Goal: Transaction & Acquisition: Purchase product/service

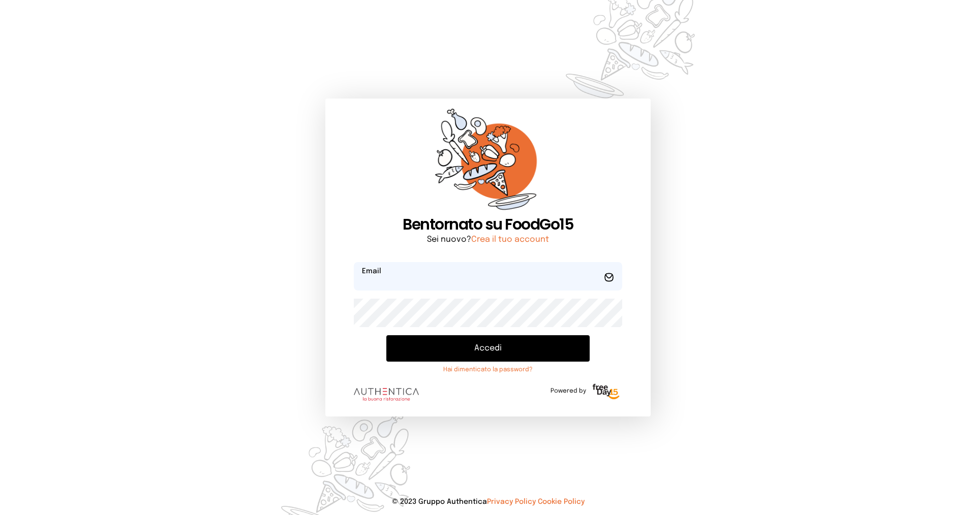
type input "**********"
click at [430, 345] on button "Accedi" at bounding box center [487, 348] width 203 height 26
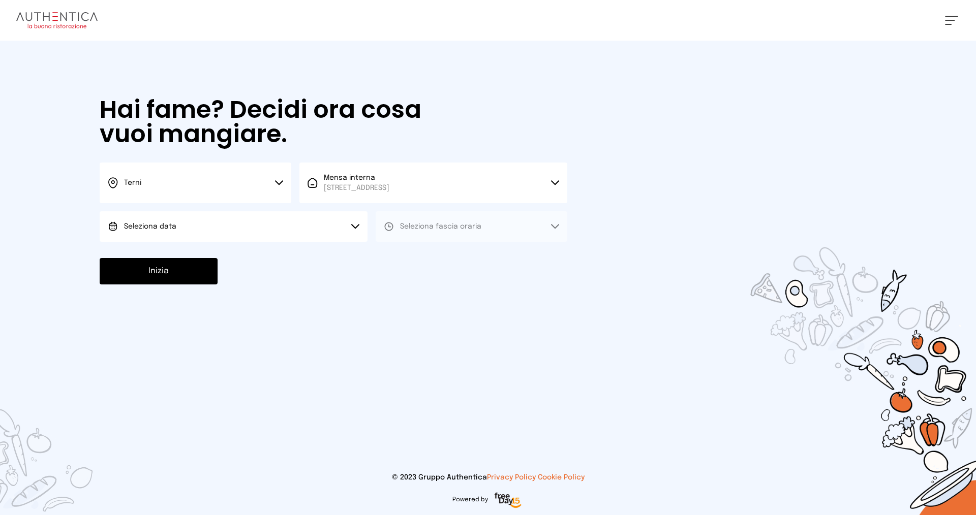
click at [202, 223] on button "Seleziona data" at bounding box center [234, 226] width 268 height 30
click at [191, 250] on li "[DATE], [DATE]" at bounding box center [234, 255] width 268 height 26
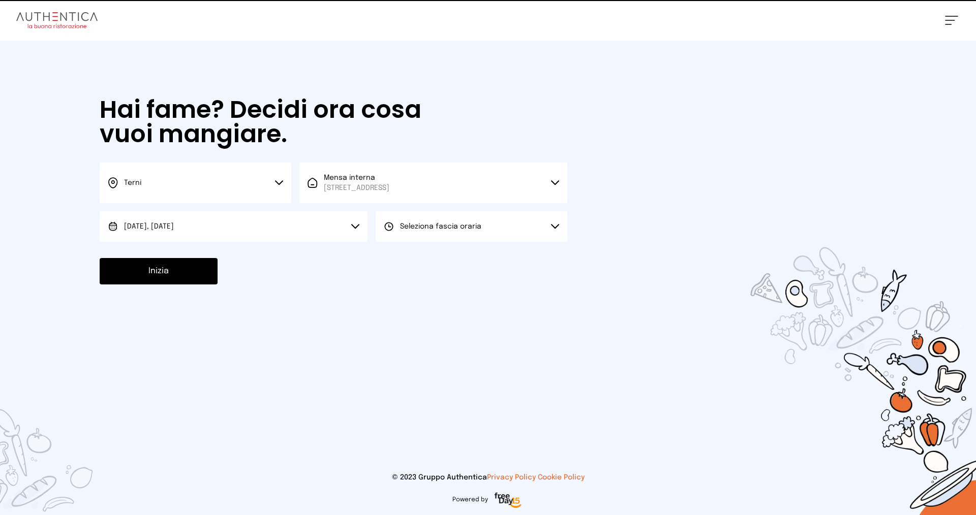
click at [402, 227] on span "Seleziona fascia oraria" at bounding box center [440, 226] width 81 height 7
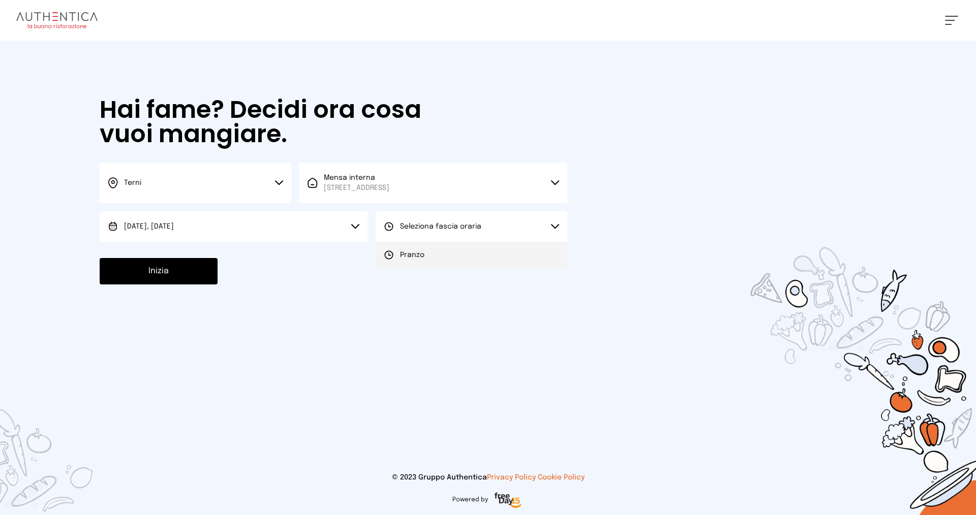
click at [401, 251] on span "Pranzo" at bounding box center [412, 255] width 24 height 10
click at [167, 267] on button "Inizia" at bounding box center [159, 271] width 118 height 26
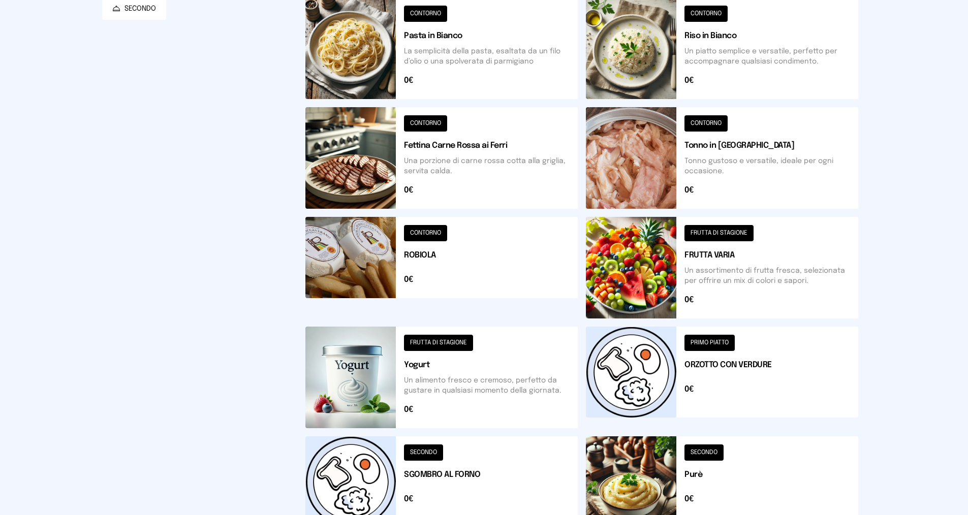
scroll to position [112, 0]
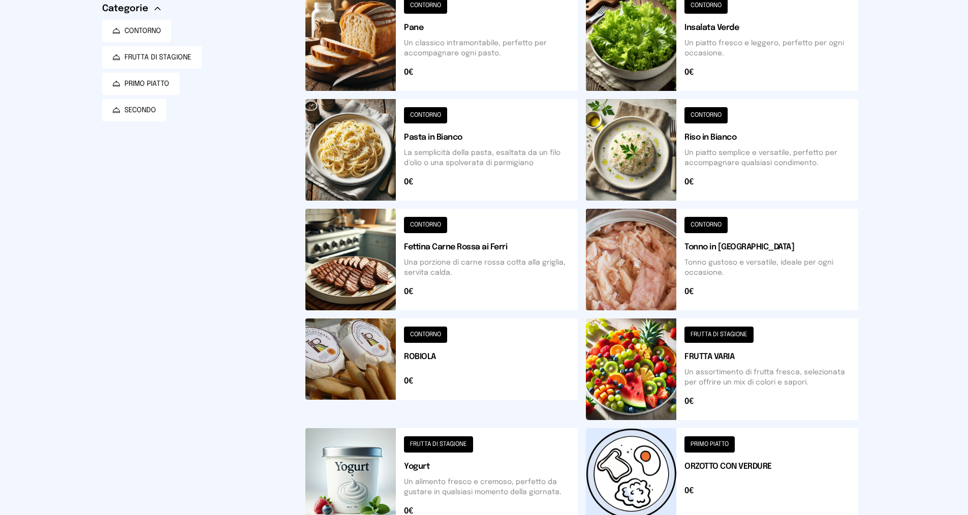
click at [415, 225] on button at bounding box center [441, 260] width 272 height 102
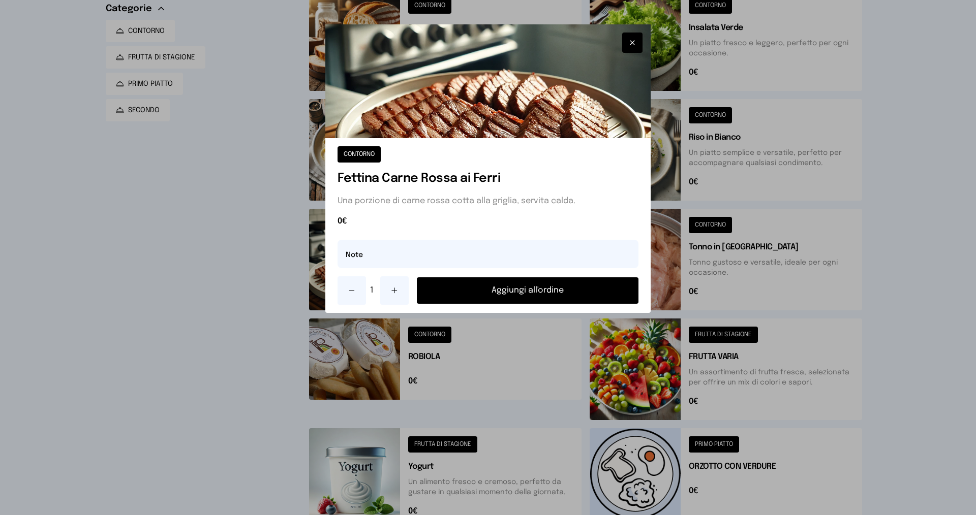
click at [450, 285] on button "Aggiungi all'ordine" at bounding box center [528, 290] width 222 height 26
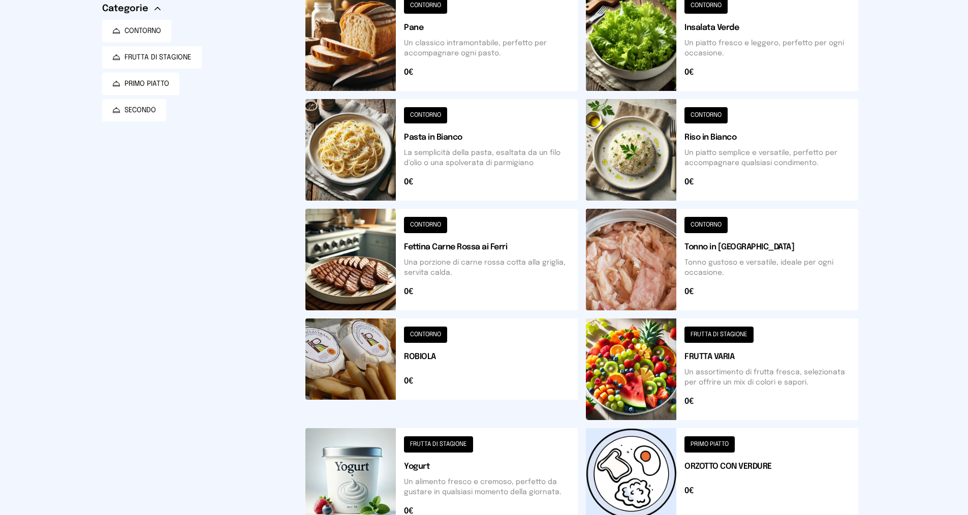
click at [723, 6] on button at bounding box center [722, 40] width 272 height 102
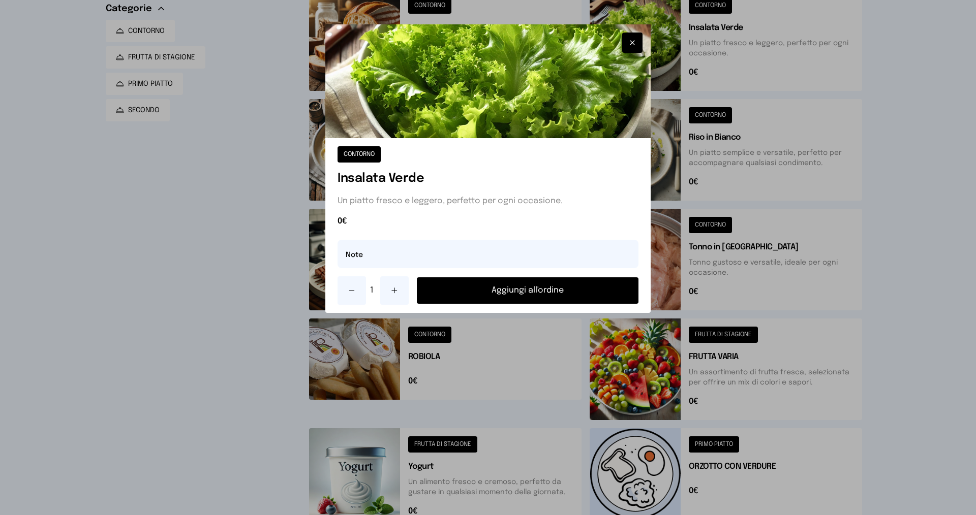
click at [559, 287] on button "Aggiungi all'ordine" at bounding box center [528, 290] width 222 height 26
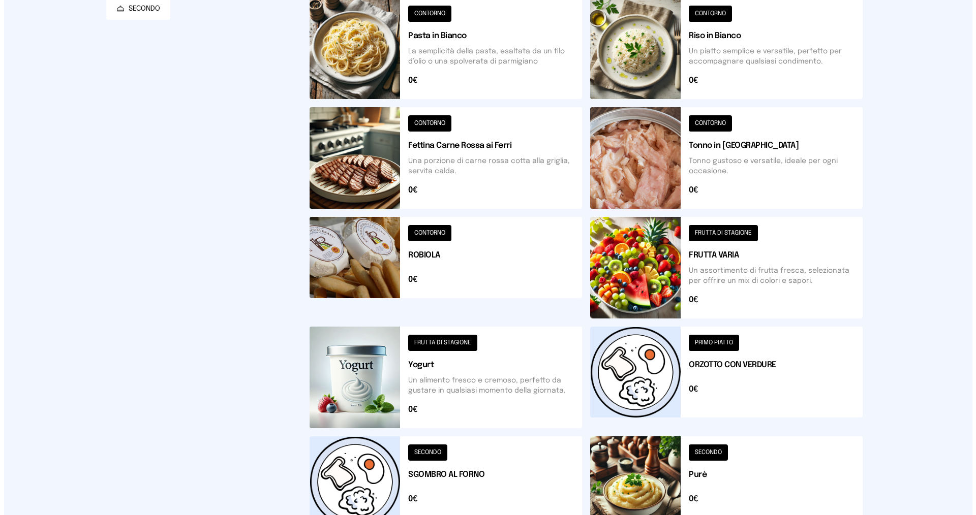
scroll to position [0, 0]
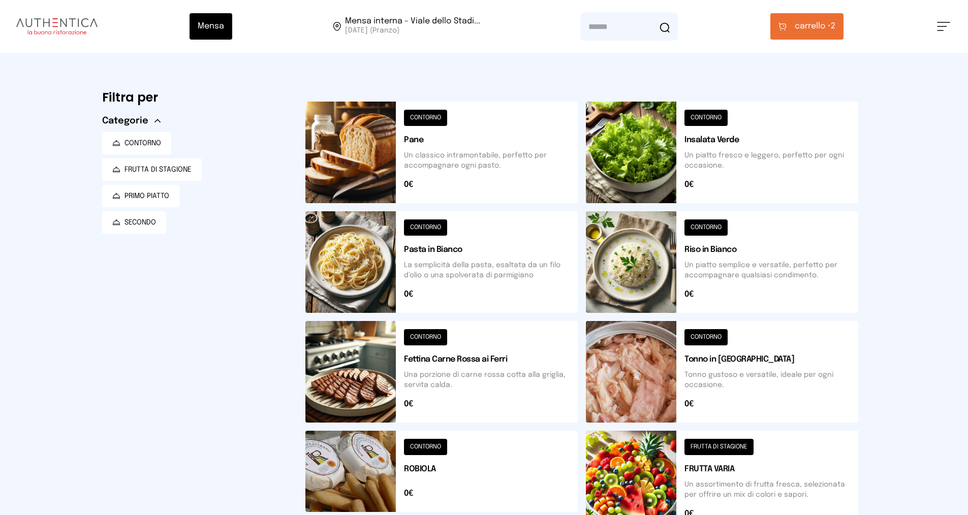
click at [835, 24] on span "carrello • 2" at bounding box center [815, 26] width 41 height 12
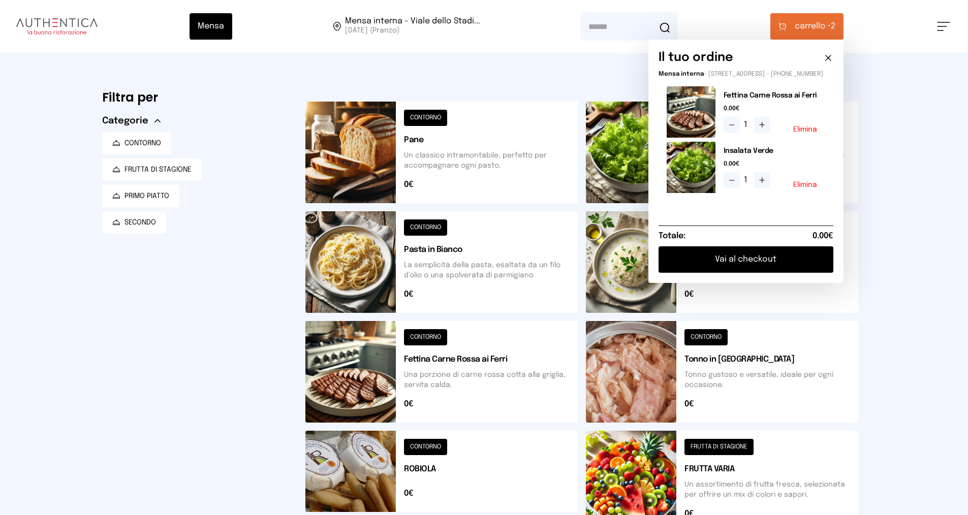
click at [746, 261] on button "Vai al checkout" at bounding box center [745, 259] width 175 height 26
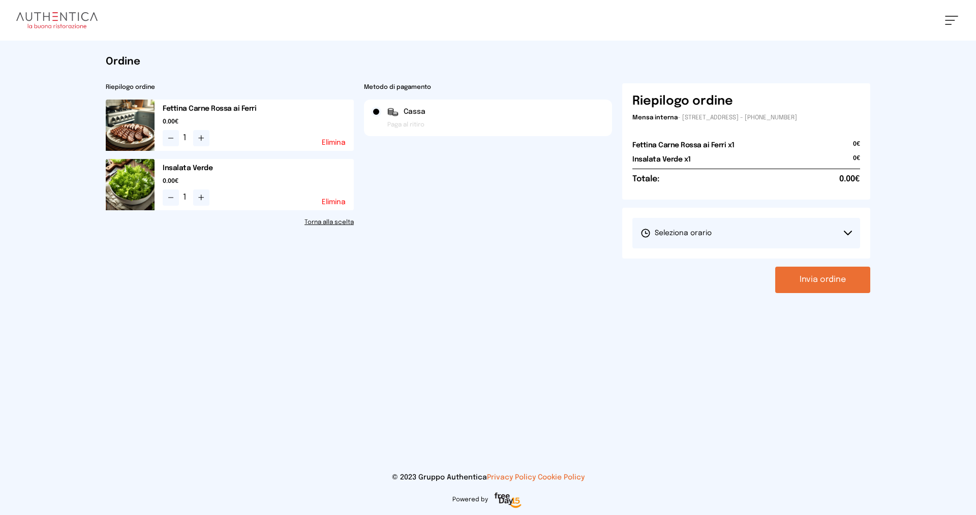
click at [727, 223] on button "Seleziona orario" at bounding box center [746, 233] width 228 height 30
click at [723, 255] on li "1° Turno (13:00 - 15:00)" at bounding box center [746, 261] width 228 height 26
click at [795, 275] on button "Invia ordine" at bounding box center [822, 280] width 95 height 26
